Goal: Find specific page/section: Find specific page/section

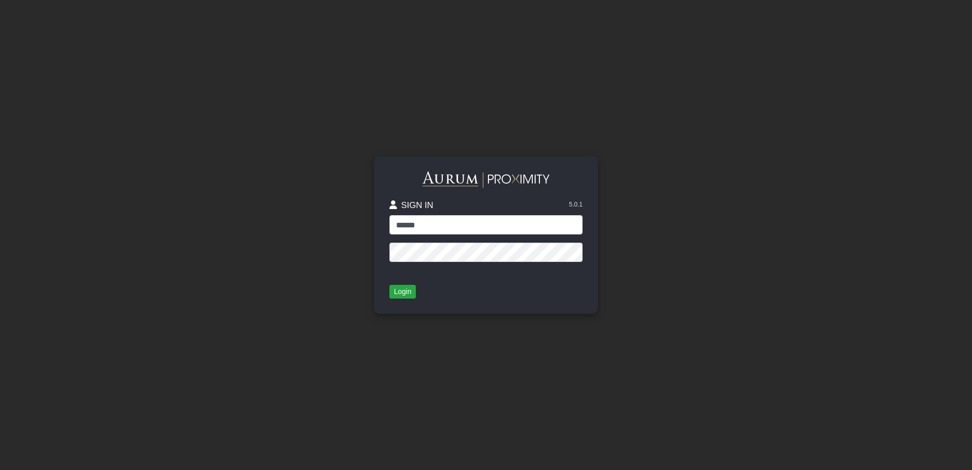
type input "******"
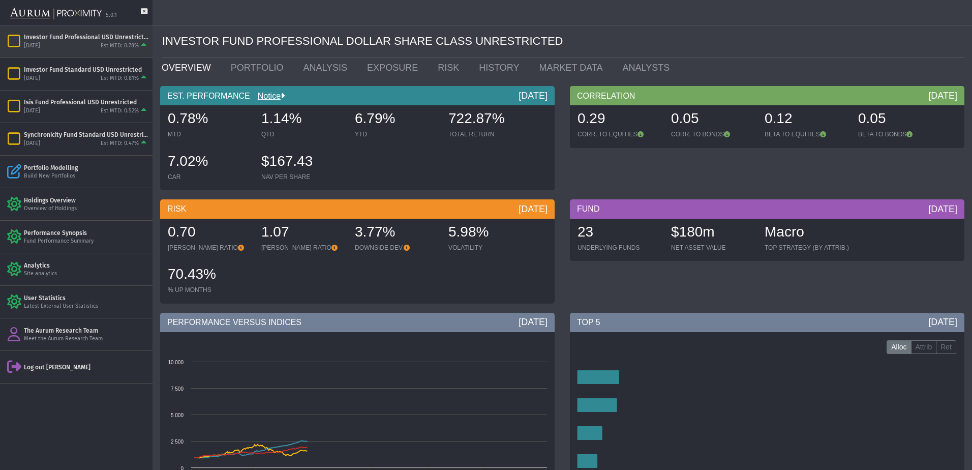
click at [77, 44] on div "[DATE] Est MTD: 0.78%" at bounding box center [86, 45] width 125 height 9
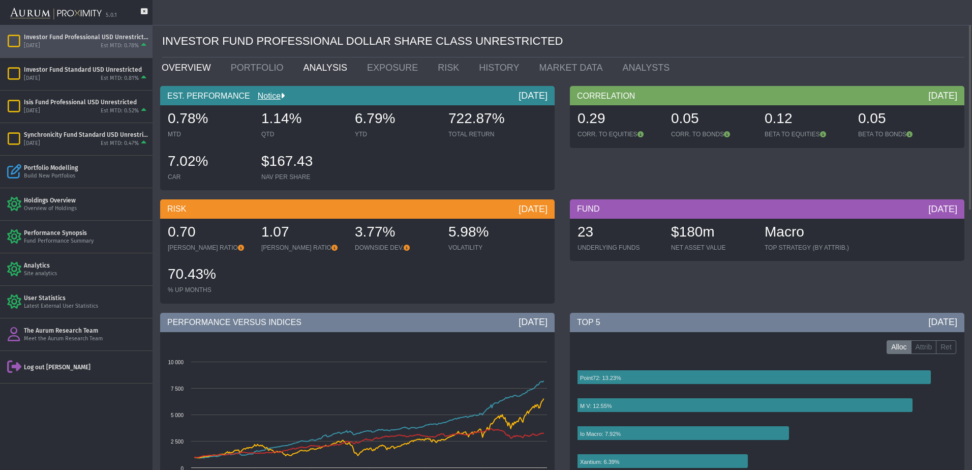
click at [319, 65] on link "ANALYSIS" at bounding box center [327, 67] width 64 height 20
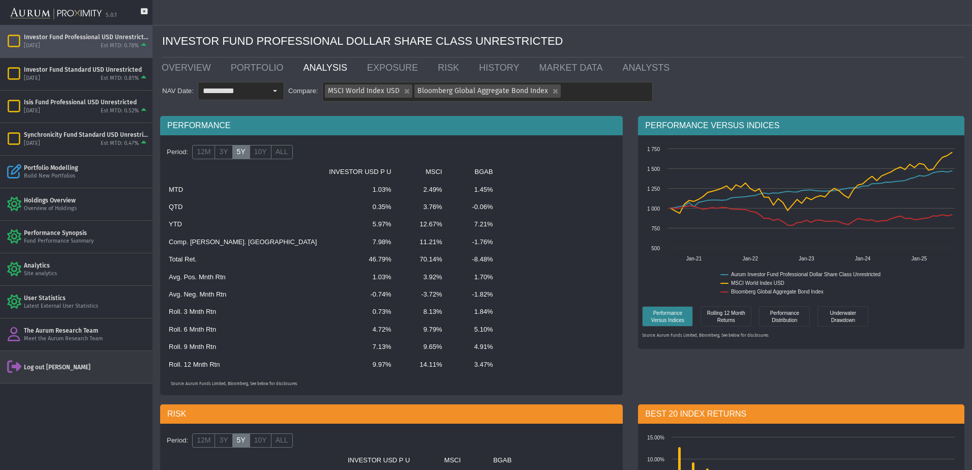
click at [53, 372] on div "Log out [PERSON_NAME]" at bounding box center [76, 367] width 152 height 32
